Goal: Task Accomplishment & Management: Use online tool/utility

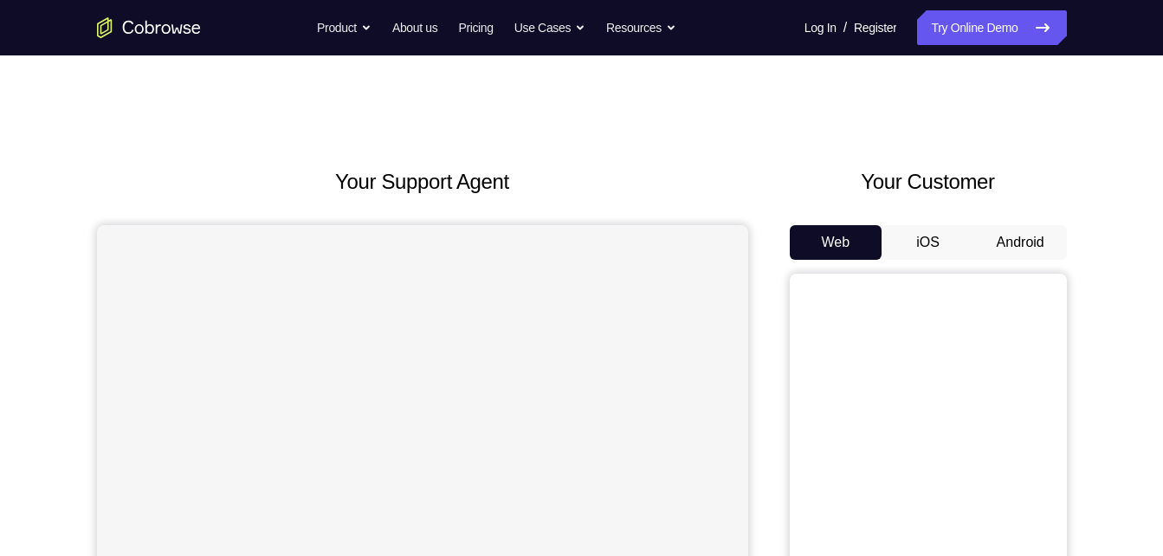
click at [1004, 237] on button "Android" at bounding box center [1021, 242] width 93 height 35
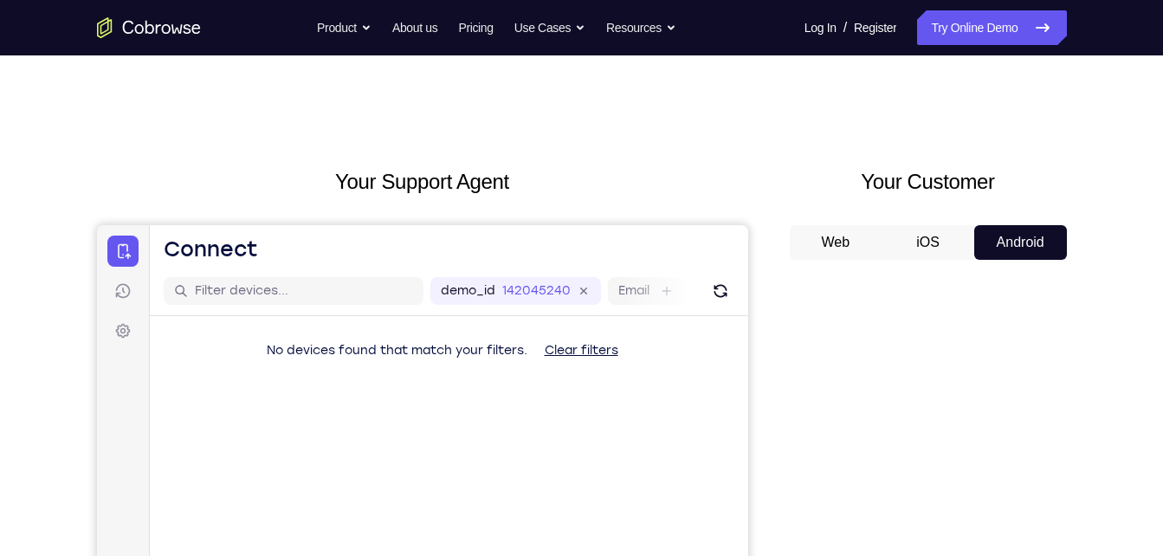
click at [711, 305] on div "demo_id 1420452405 1420452405 Email User ID Device ID Device name" at bounding box center [448, 291] width 599 height 49
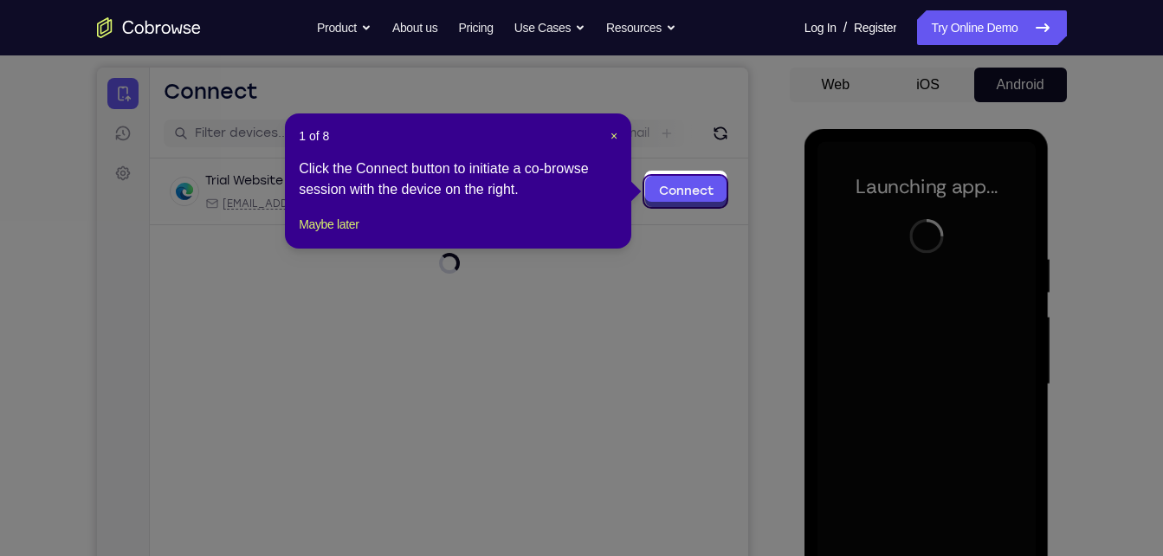
scroll to position [163, 0]
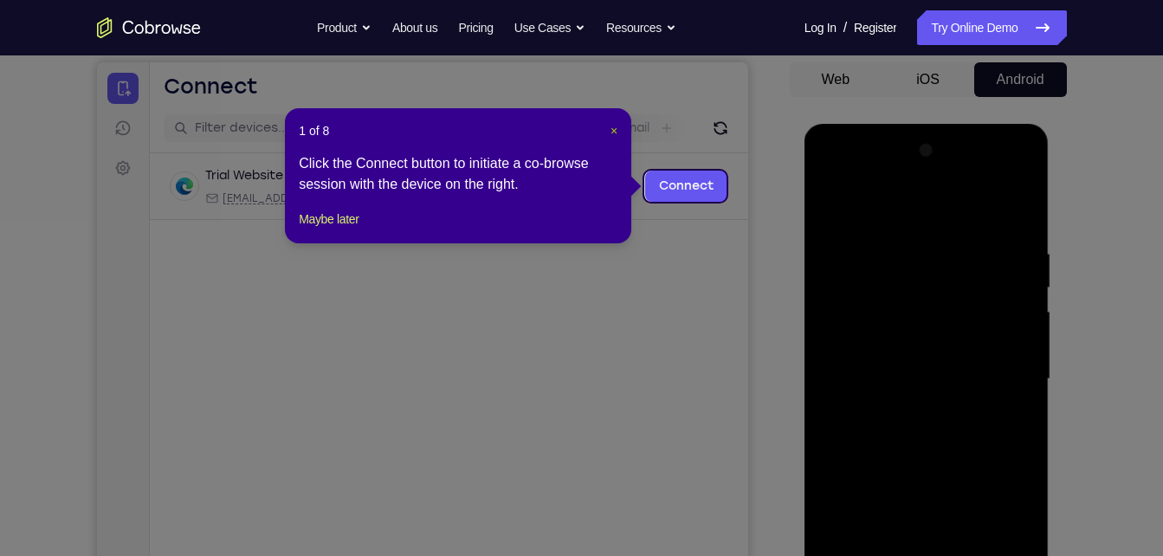
click at [611, 132] on span "×" at bounding box center [614, 131] width 7 height 14
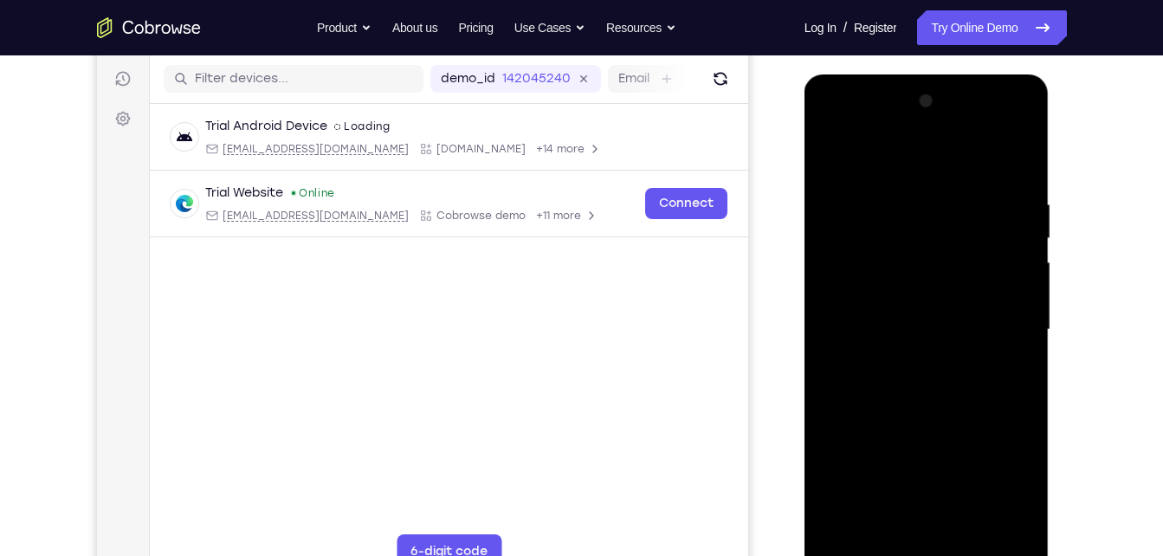
scroll to position [230, 0]
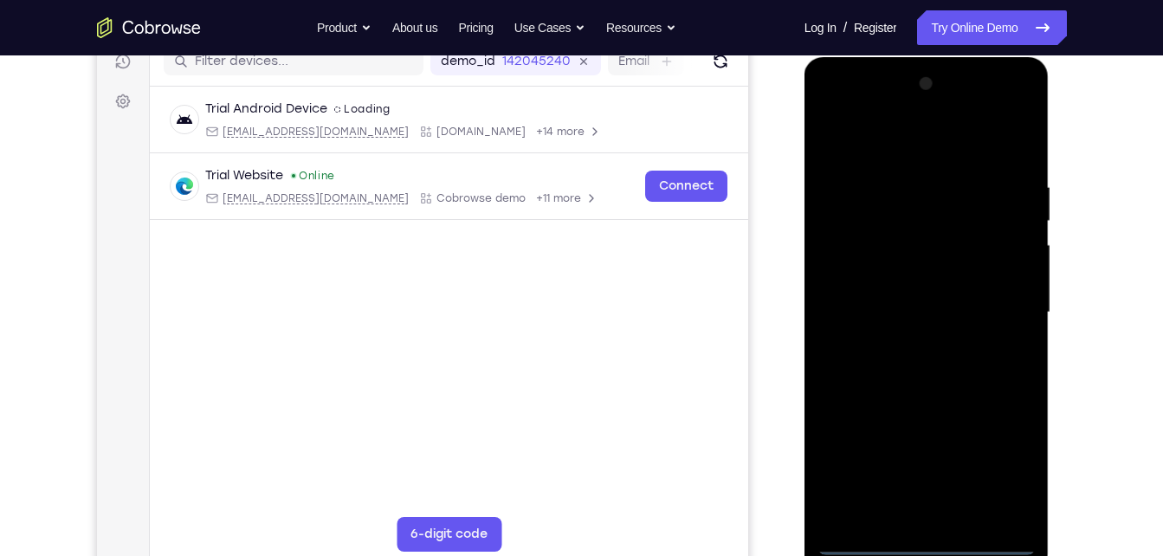
click at [932, 541] on div at bounding box center [927, 312] width 218 height 485
click at [999, 481] on div at bounding box center [927, 312] width 218 height 485
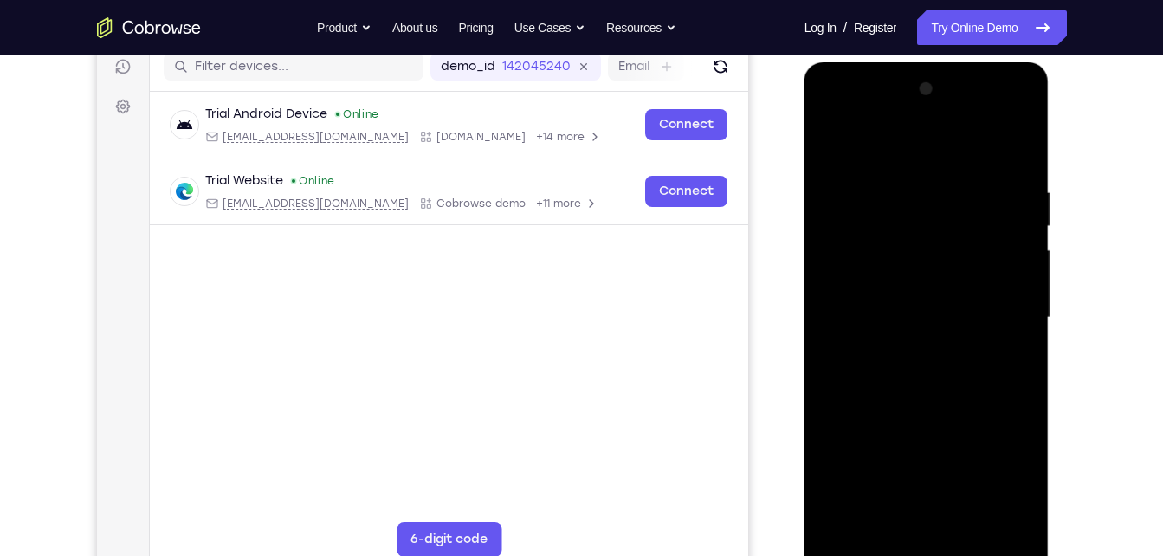
scroll to position [223, 0]
click at [915, 151] on div at bounding box center [927, 318] width 218 height 485
click at [1007, 317] on div at bounding box center [927, 318] width 218 height 485
click at [905, 355] on div at bounding box center [927, 318] width 218 height 485
click at [907, 295] on div at bounding box center [927, 318] width 218 height 485
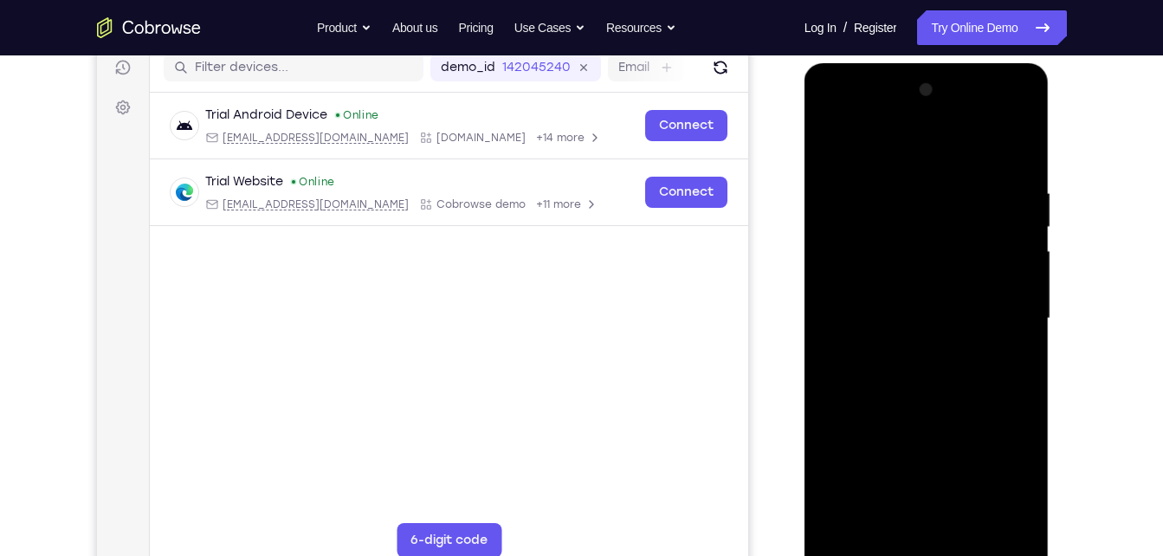
click at [875, 282] on div at bounding box center [927, 318] width 218 height 485
click at [871, 314] on div at bounding box center [927, 318] width 218 height 485
click at [885, 366] on div at bounding box center [927, 318] width 218 height 485
click at [885, 376] on div at bounding box center [927, 318] width 218 height 485
click at [904, 374] on div at bounding box center [927, 318] width 218 height 485
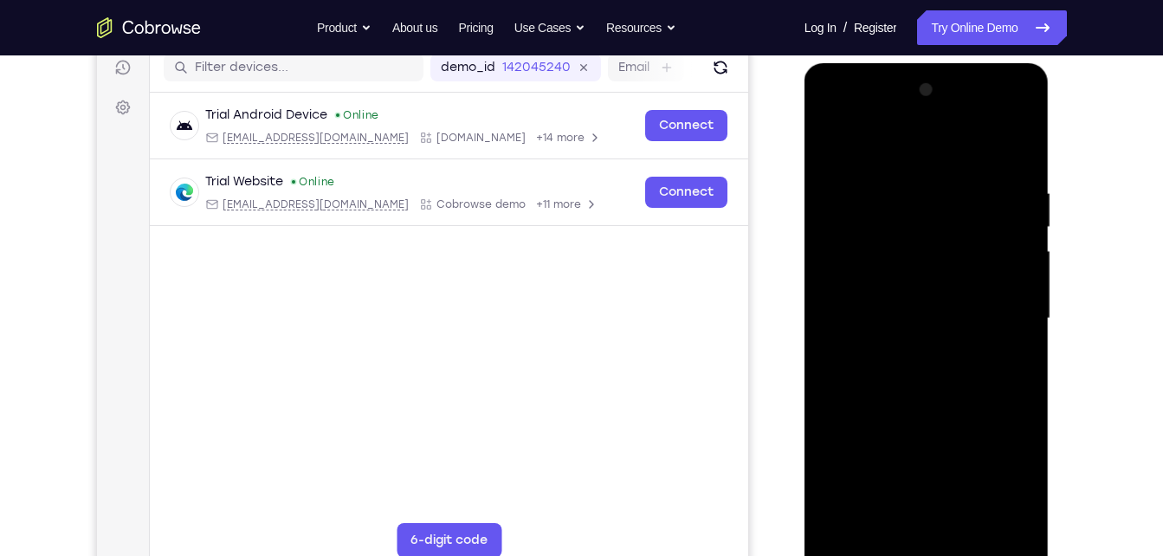
click at [905, 373] on div at bounding box center [927, 318] width 218 height 485
click at [921, 389] on div at bounding box center [927, 318] width 218 height 485
click at [974, 528] on div at bounding box center [927, 318] width 218 height 485
click at [929, 410] on div at bounding box center [927, 318] width 218 height 485
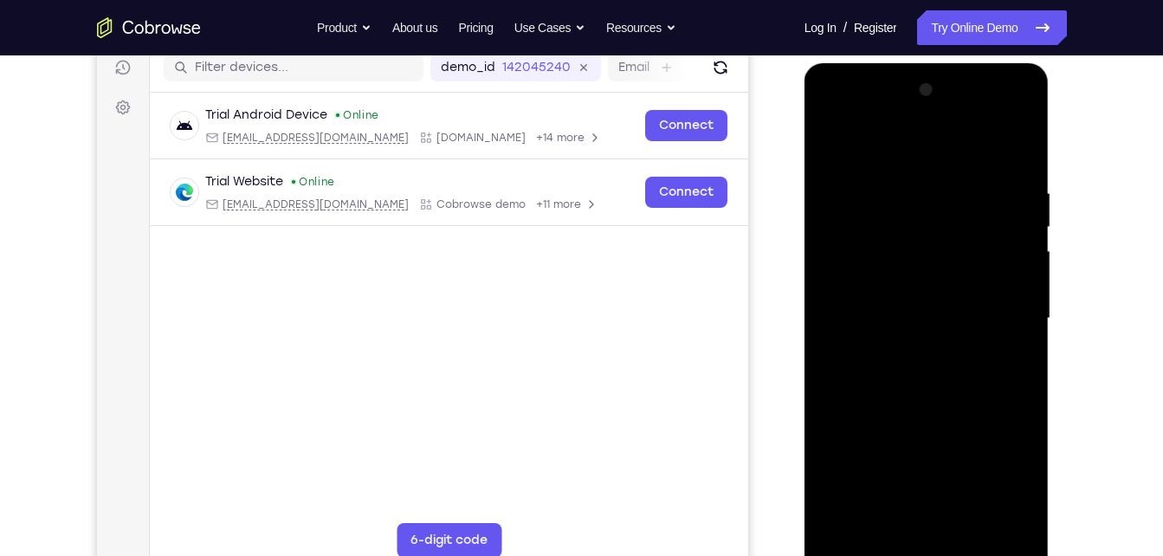
click at [827, 138] on div at bounding box center [927, 318] width 218 height 485
click at [831, 113] on div at bounding box center [927, 318] width 218 height 485
click at [910, 285] on div at bounding box center [927, 318] width 218 height 485
click at [904, 334] on div at bounding box center [927, 318] width 218 height 485
click at [912, 307] on div at bounding box center [927, 318] width 218 height 485
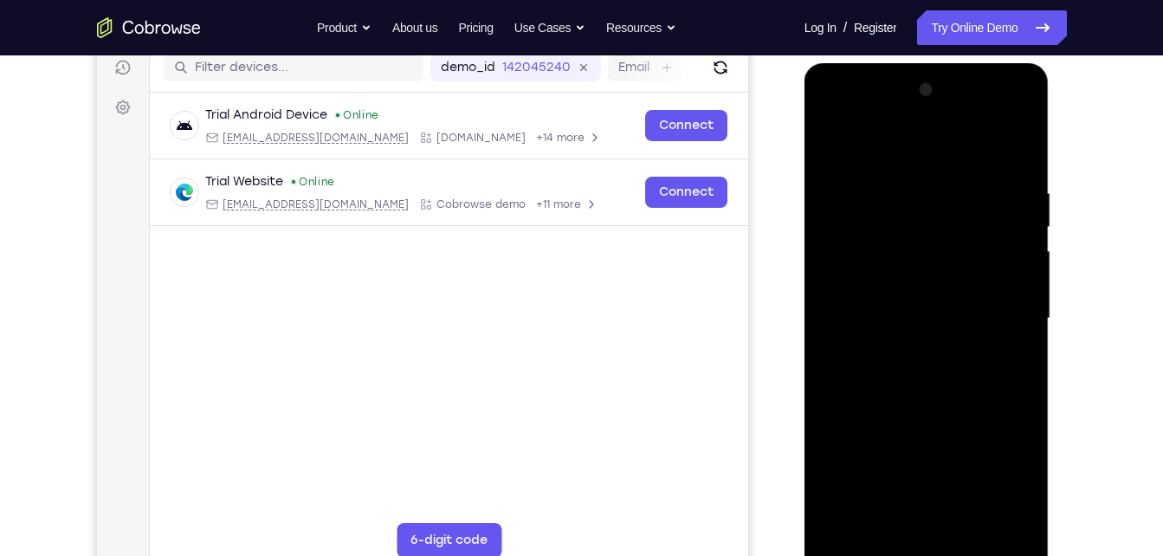
click at [911, 339] on div at bounding box center [927, 318] width 218 height 485
drag, startPoint x: 896, startPoint y: 427, endPoint x: 910, endPoint y: 327, distance: 101.4
click at [910, 327] on div at bounding box center [927, 318] width 218 height 485
click at [939, 511] on div at bounding box center [927, 318] width 218 height 485
click at [981, 166] on div at bounding box center [927, 318] width 218 height 485
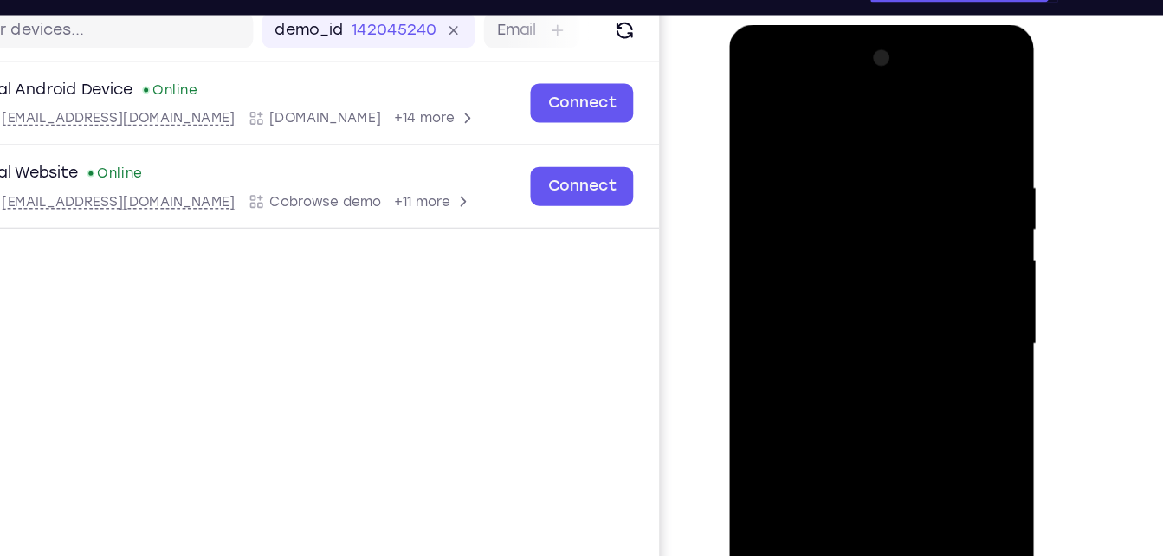
drag, startPoint x: 860, startPoint y: 260, endPoint x: 875, endPoint y: 115, distance: 145.4
click at [875, 115] on div at bounding box center [851, 279] width 218 height 485
drag, startPoint x: 865, startPoint y: 306, endPoint x: 891, endPoint y: 161, distance: 146.8
click at [891, 161] on div at bounding box center [851, 279] width 218 height 485
drag, startPoint x: 881, startPoint y: 314, endPoint x: 885, endPoint y: 139, distance: 175.0
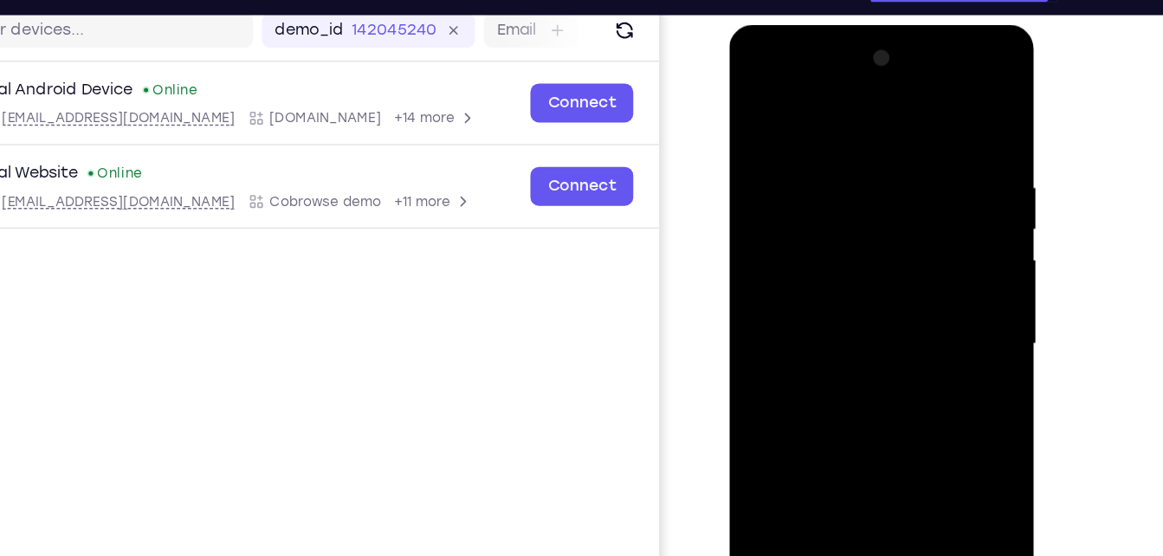
click at [885, 139] on div at bounding box center [851, 279] width 218 height 485
drag, startPoint x: 885, startPoint y: 139, endPoint x: 913, endPoint y: 338, distance: 201.2
click at [913, 338] on div at bounding box center [851, 279] width 218 height 485
drag, startPoint x: 904, startPoint y: 325, endPoint x: 951, endPoint y: 92, distance: 237.8
click at [951, 92] on div at bounding box center [851, 279] width 218 height 485
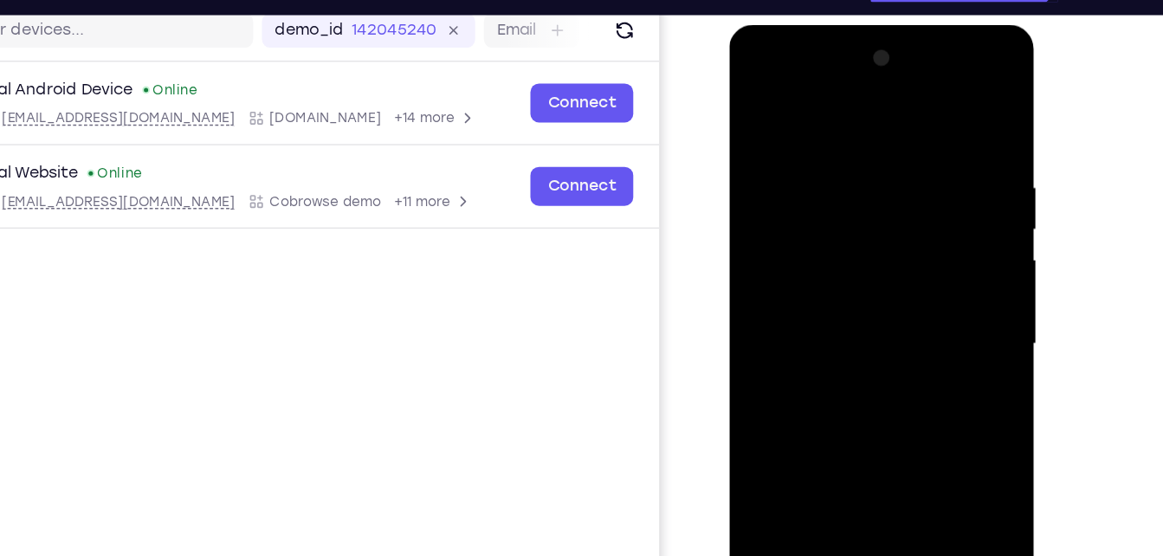
click at [755, 100] on div at bounding box center [851, 279] width 218 height 485
click at [806, 105] on div at bounding box center [851, 279] width 218 height 485
click at [759, 107] on div at bounding box center [851, 279] width 218 height 485
